Goal: Task Accomplishment & Management: Use online tool/utility

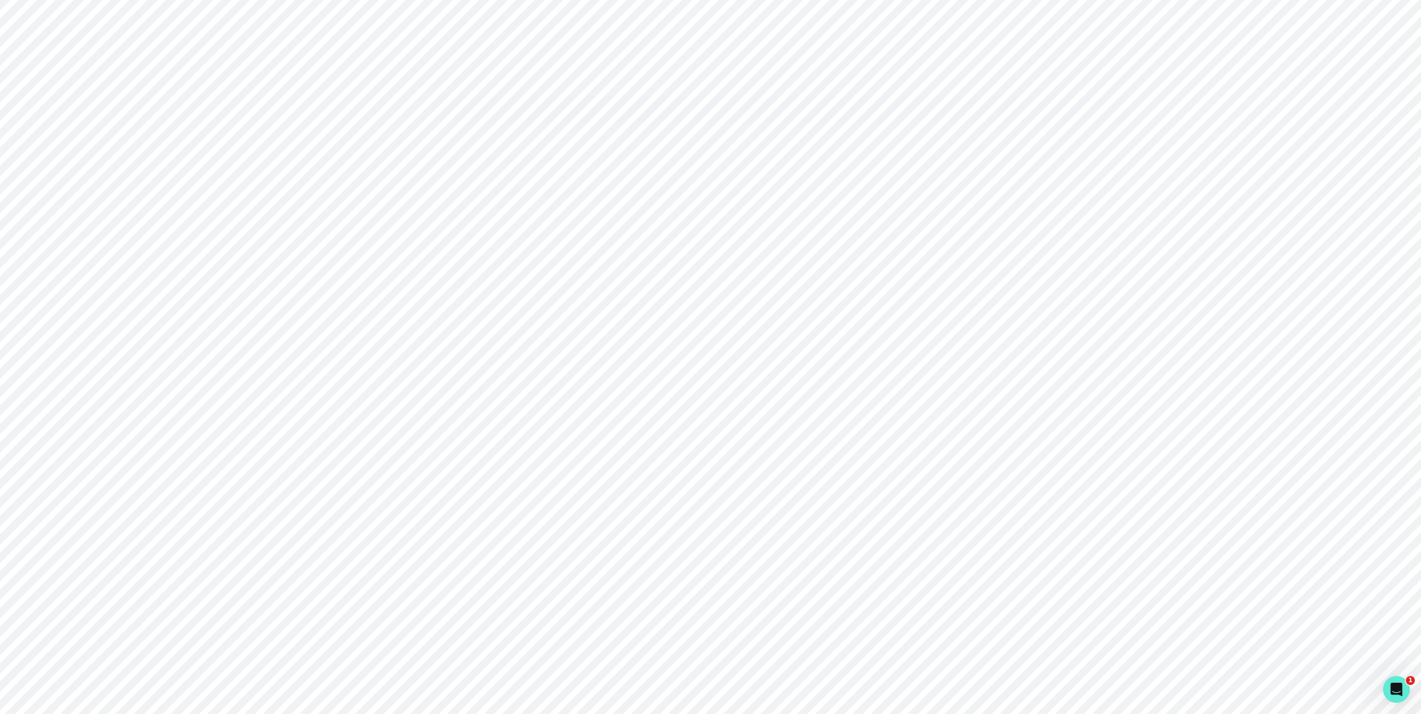
click at [56, 514] on div "Home Messaging Students Finance Browse Mentors Guardian Guide Calendar Availabi…" at bounding box center [68, 341] width 137 height 505
click at [57, 495] on div "Admin Data" at bounding box center [77, 501] width 121 height 13
click at [515, 115] on input "Search user by name or email" at bounding box center [780, 115] width 1025 height 28
paste input "[EMAIL_ADDRESS][DOMAIN_NAME]"
type input "[EMAIL_ADDRESS][DOMAIN_NAME]"
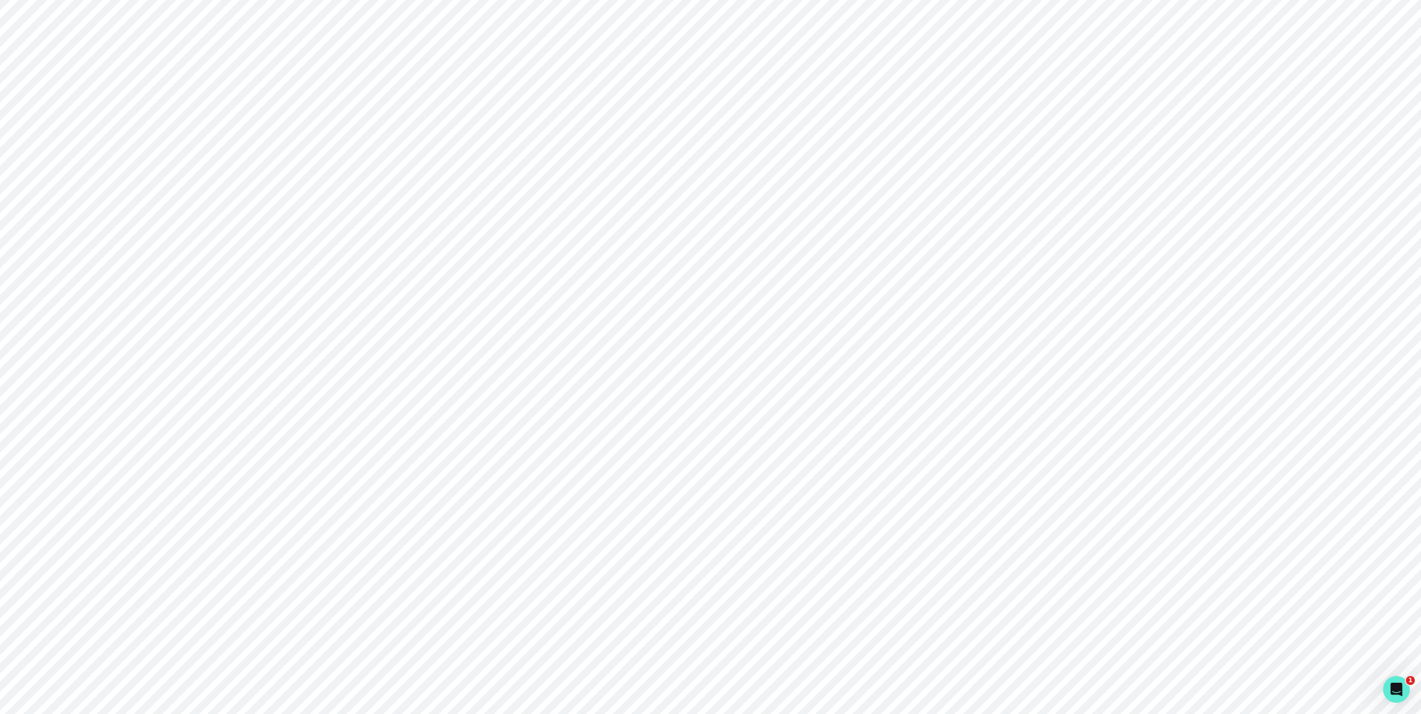
drag, startPoint x: 1026, startPoint y: 313, endPoint x: 1041, endPoint y: 312, distance: 14.6
click at [1027, 309] on div "Email [EMAIL_ADDRESS][DOMAIN_NAME] Update email Phone N/A" at bounding box center [906, 260] width 252 height 97
click at [1048, 309] on p "921aa715-1af2-44d1-8777-8db39aa03298" at bounding box center [1158, 302] width 252 height 13
drag, startPoint x: 1048, startPoint y: 310, endPoint x: 1226, endPoint y: 315, distance: 178.1
click at [1226, 309] on p "921aa715-1af2-44d1-8777-8db39aa03298" at bounding box center [1158, 302] width 252 height 13
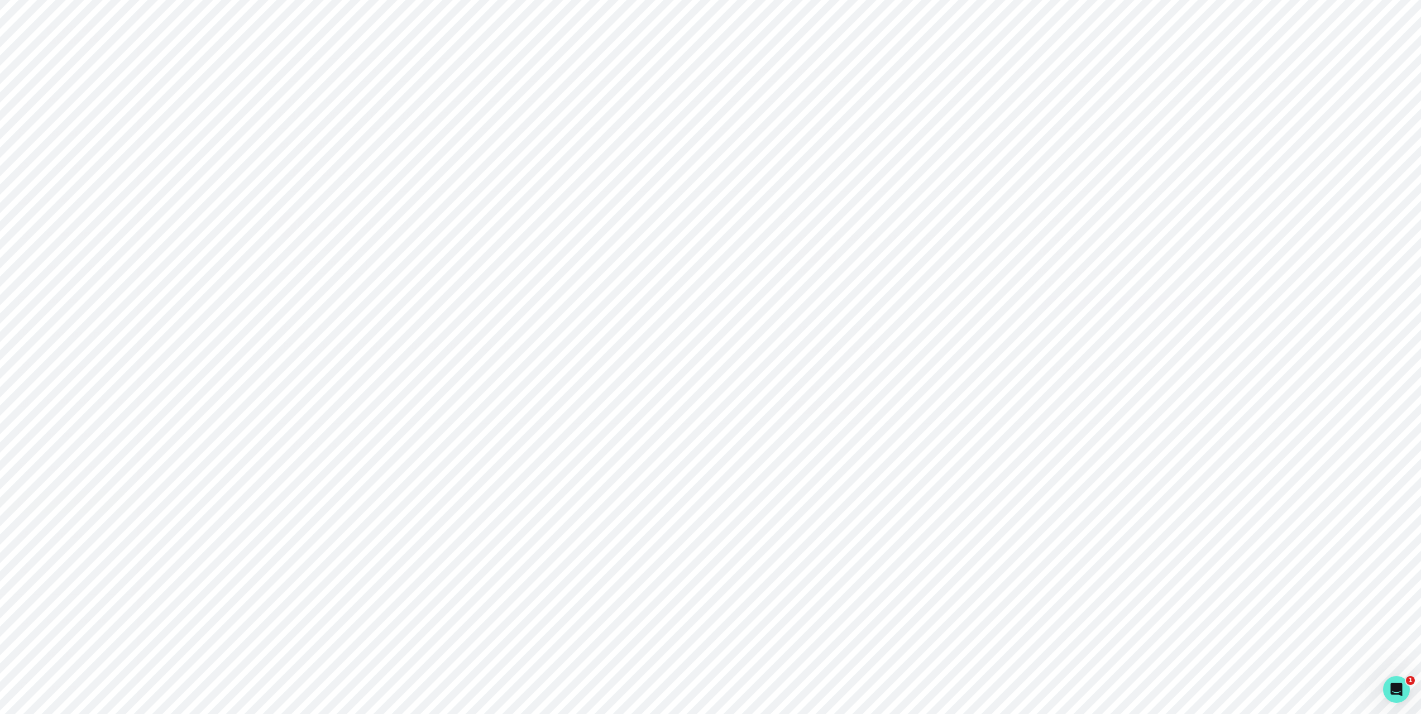
copy p "921aa715-1af2-44d1-8777-8db39aa03298"
click at [426, 125] on input "[EMAIL_ADDRESS][DOMAIN_NAME]" at bounding box center [780, 115] width 1025 height 28
paste input "[EMAIL_ADDRESS][DOMAIN_NAME]"
type input "[EMAIL_ADDRESS][DOMAIN_NAME]"
click at [348, 268] on button "Impersonate" at bounding box center [321, 261] width 89 height 23
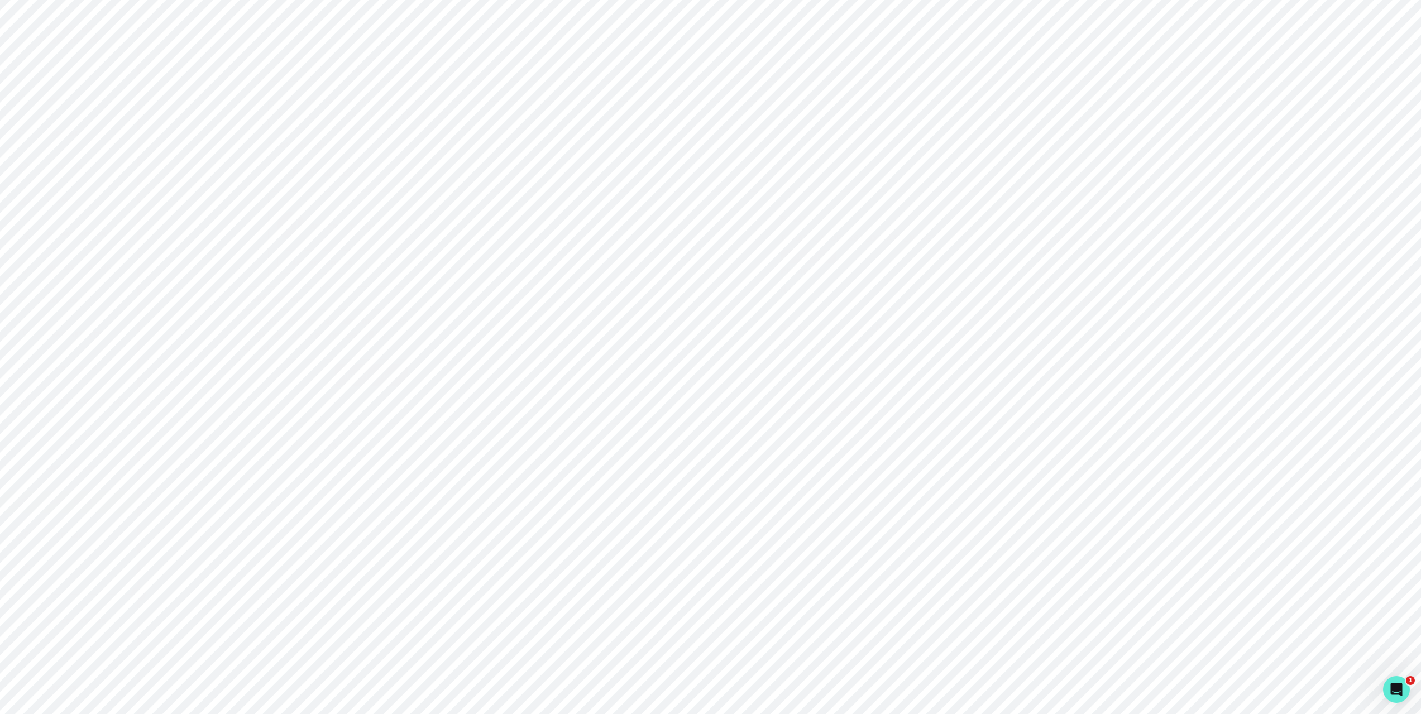
click at [376, 371] on button "Impersonate" at bounding box center [371, 375] width 73 height 22
